Goal: Check status

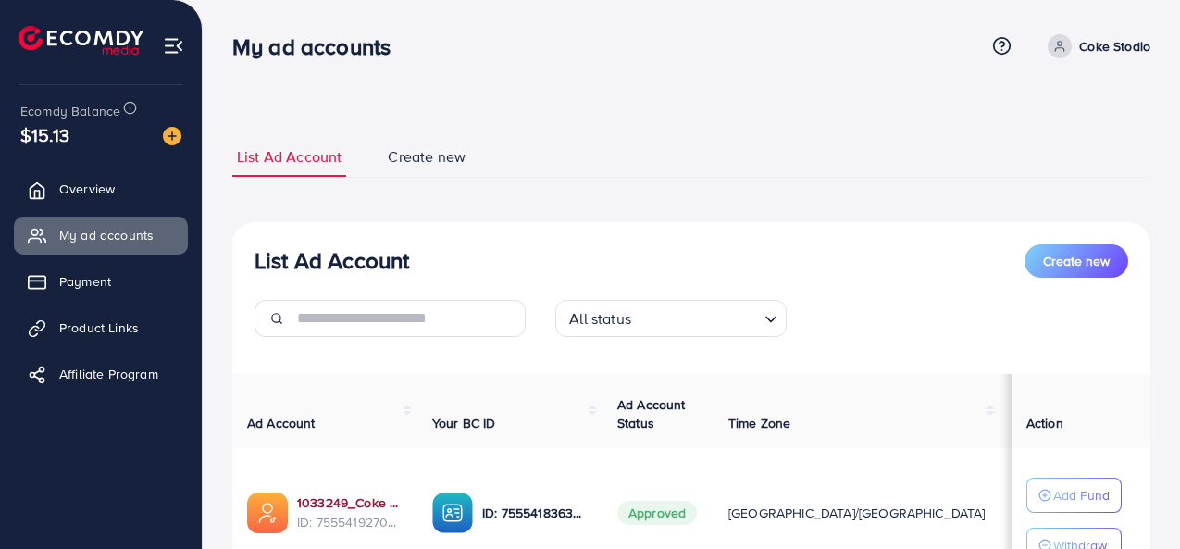
scroll to position [93, 0]
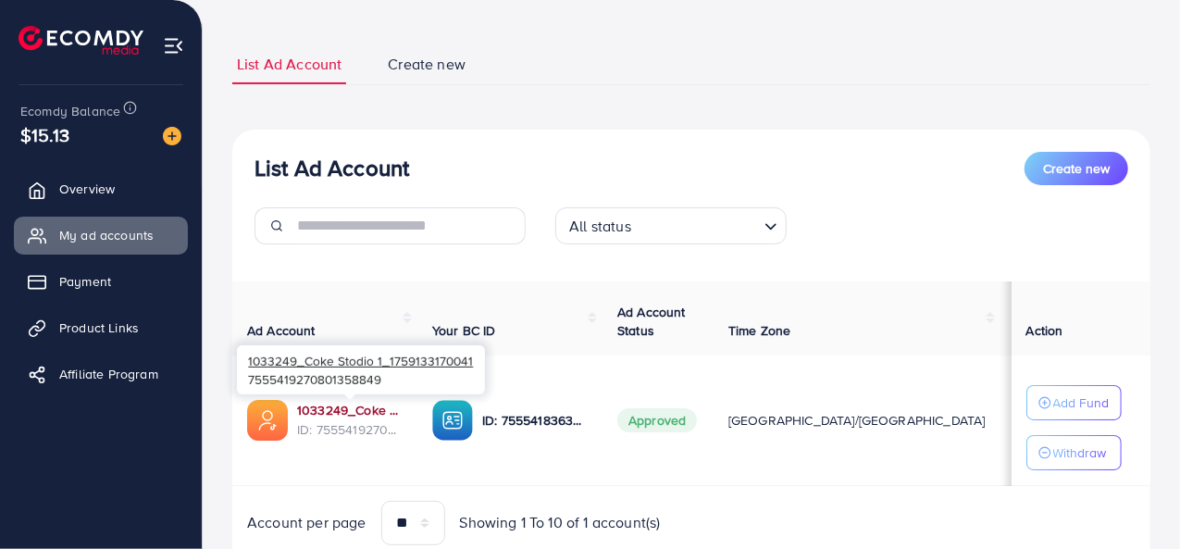
click at [346, 410] on link "1033249_Coke Stodio 1_1759133170041" at bounding box center [349, 410] width 105 height 19
click at [339, 408] on link "1033249_Coke Stodio 1_1759133170041" at bounding box center [349, 410] width 105 height 19
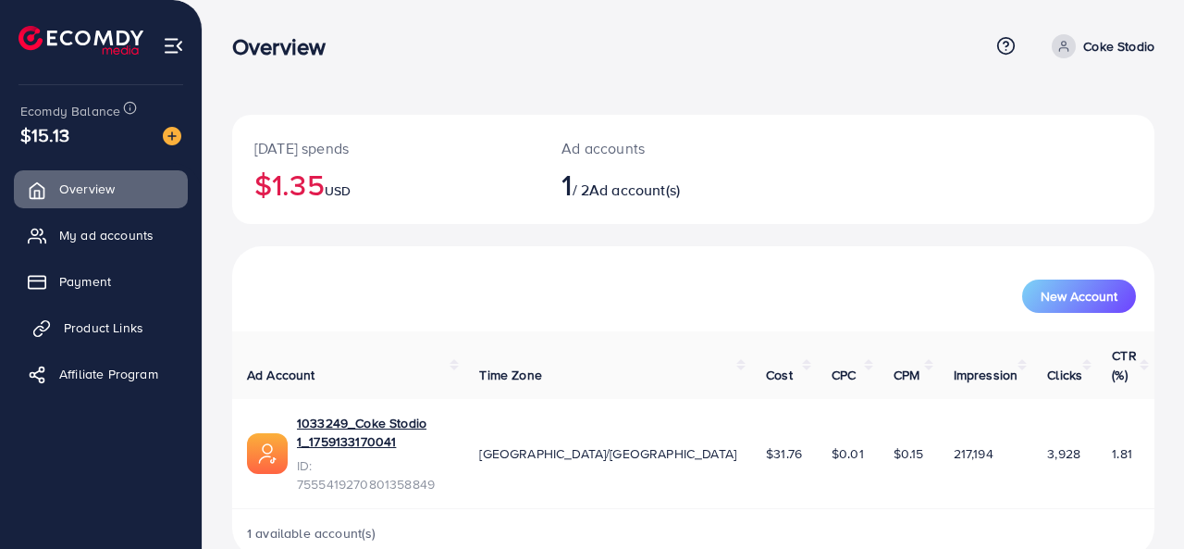
click at [38, 328] on icon at bounding box center [41, 328] width 19 height 19
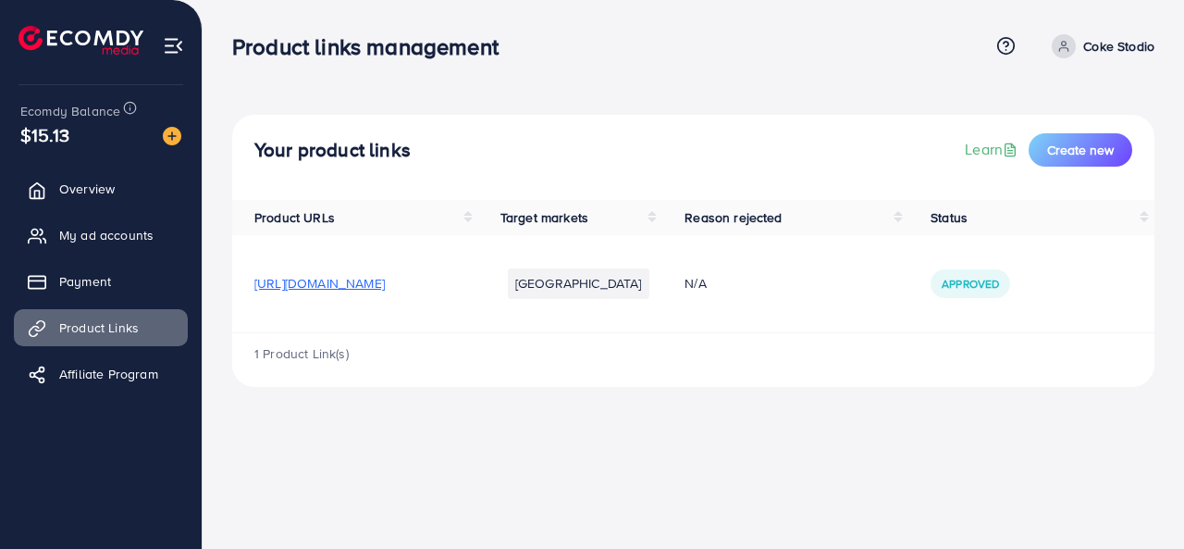
click at [305, 290] on span "[URL][DOMAIN_NAME]" at bounding box center [319, 283] width 130 height 19
